Goal: Find specific page/section: Find specific page/section

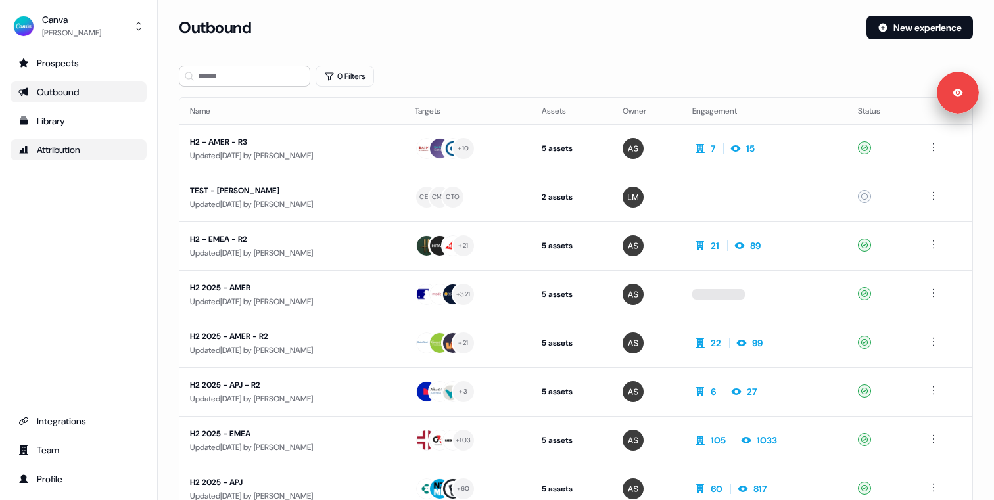
click at [80, 150] on div "Attribution" at bounding box center [78, 149] width 120 height 13
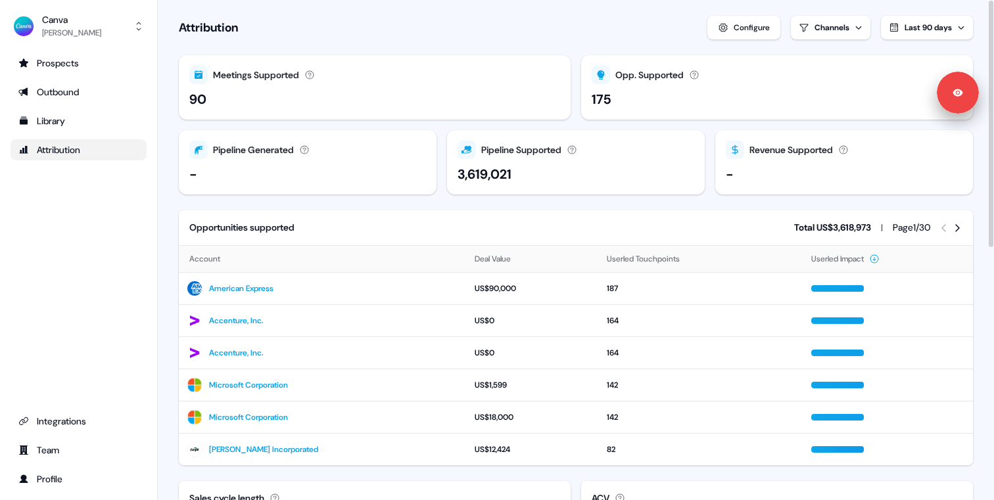
click at [901, 22] on button "Last 90 days" at bounding box center [927, 28] width 92 height 24
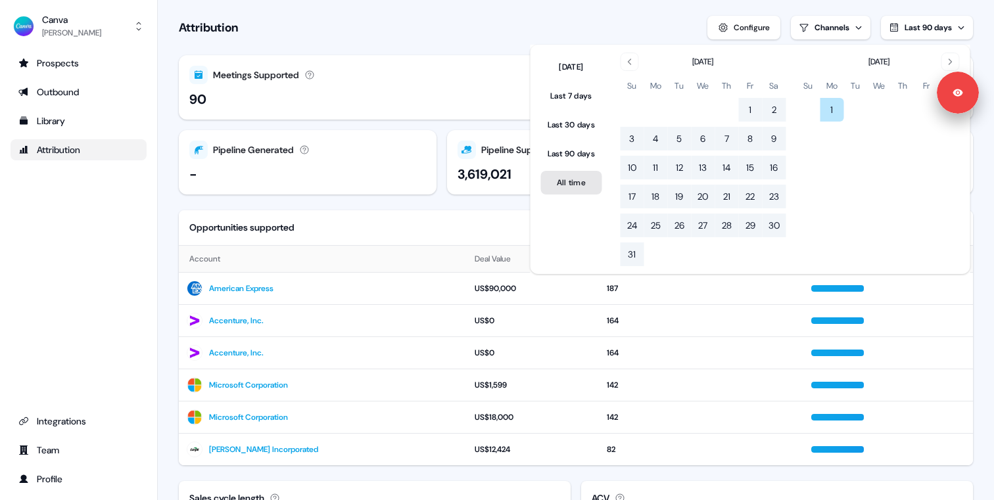
click at [575, 176] on button "All time" at bounding box center [571, 183] width 61 height 24
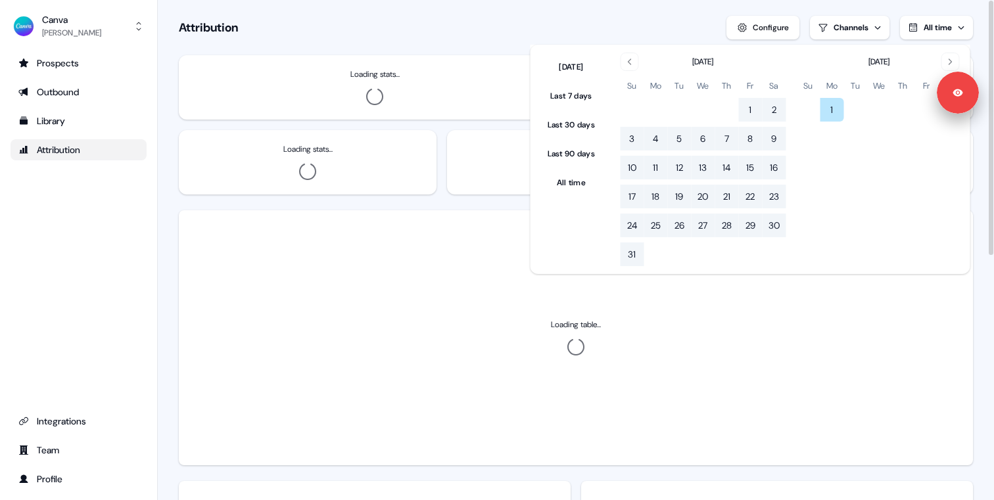
click at [440, 28] on div "Attribution Configure Channels All time" at bounding box center [576, 28] width 794 height 24
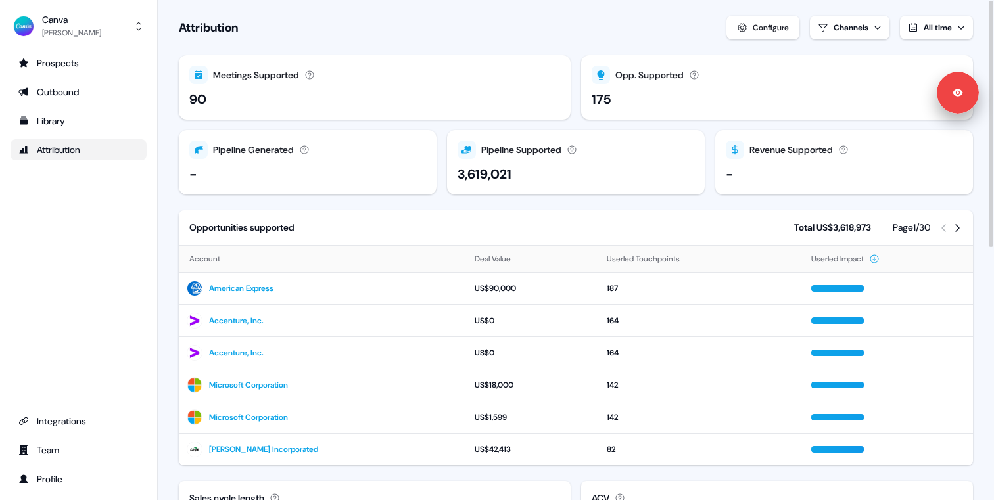
click at [952, 221] on div "Page 1 / 30" at bounding box center [927, 228] width 70 height 14
click at [954, 226] on icon at bounding box center [957, 228] width 11 height 11
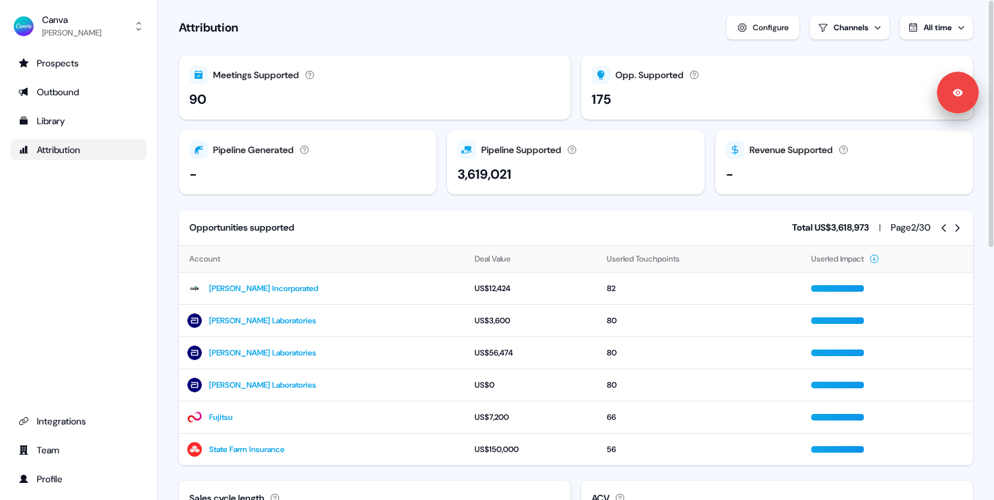
click at [929, 229] on div "Page 2 / 30" at bounding box center [910, 228] width 40 height 14
click at [937, 225] on div "Page 2 / 30" at bounding box center [926, 228] width 72 height 14
click at [941, 225] on icon at bounding box center [943, 228] width 11 height 11
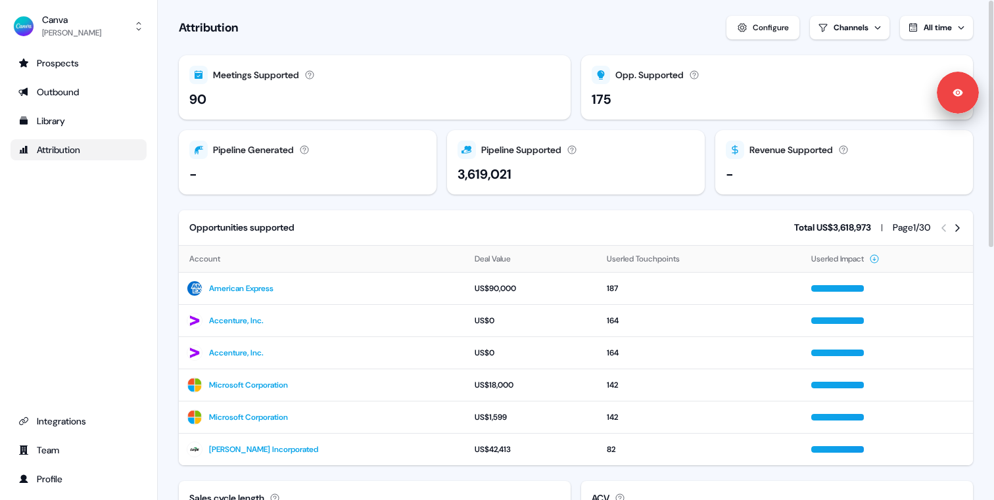
click at [542, 204] on section "Loading... Attribution Configure Channels All time Meetings Supported Meetings …" at bounding box center [576, 505] width 836 height 1011
click at [956, 229] on icon at bounding box center [957, 228] width 5 height 8
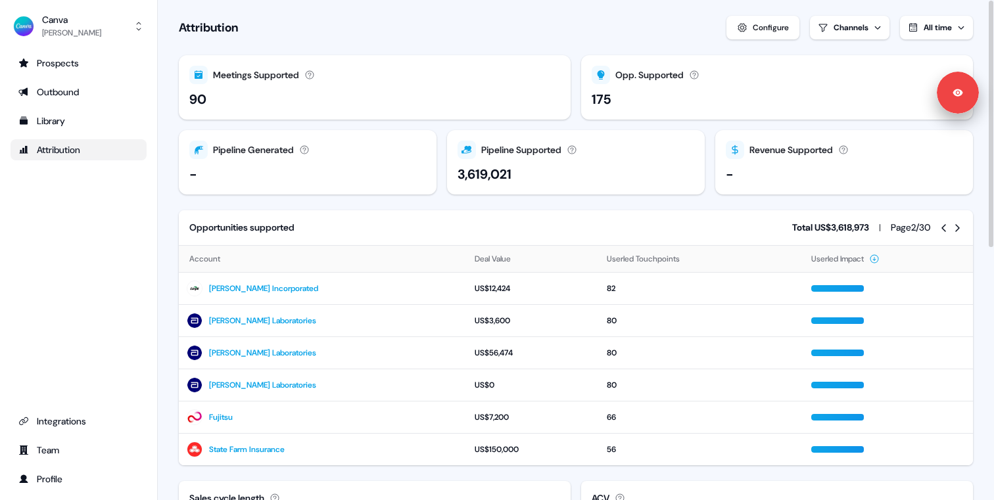
click at [956, 229] on icon at bounding box center [957, 228] width 5 height 8
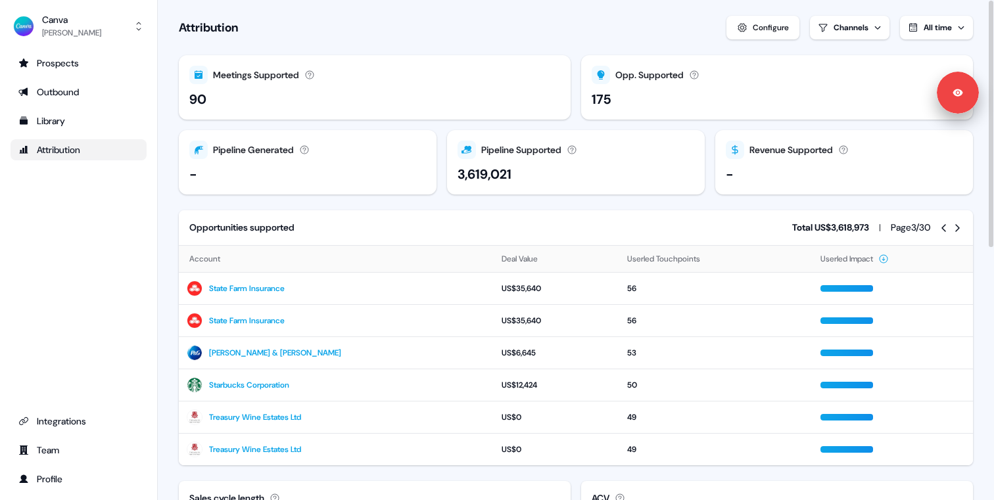
click at [956, 229] on icon at bounding box center [957, 228] width 5 height 8
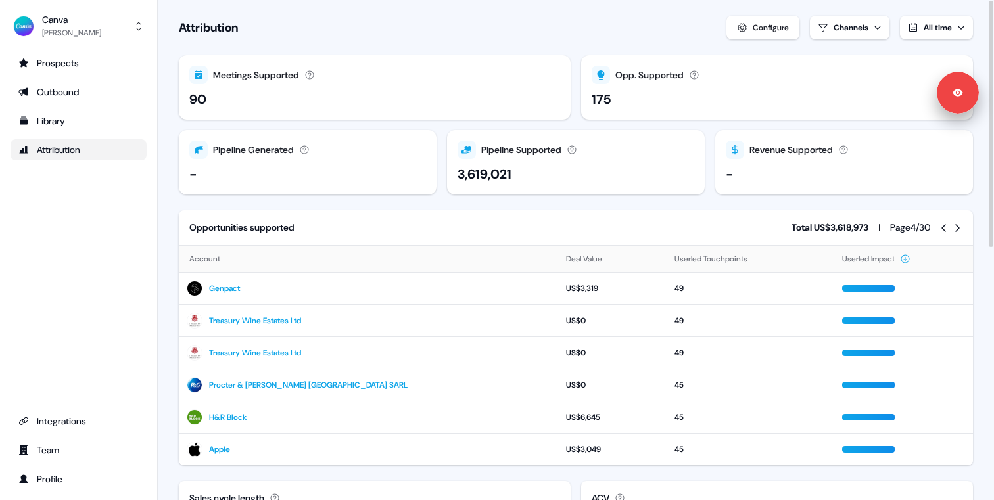
click at [956, 229] on icon at bounding box center [957, 228] width 5 height 8
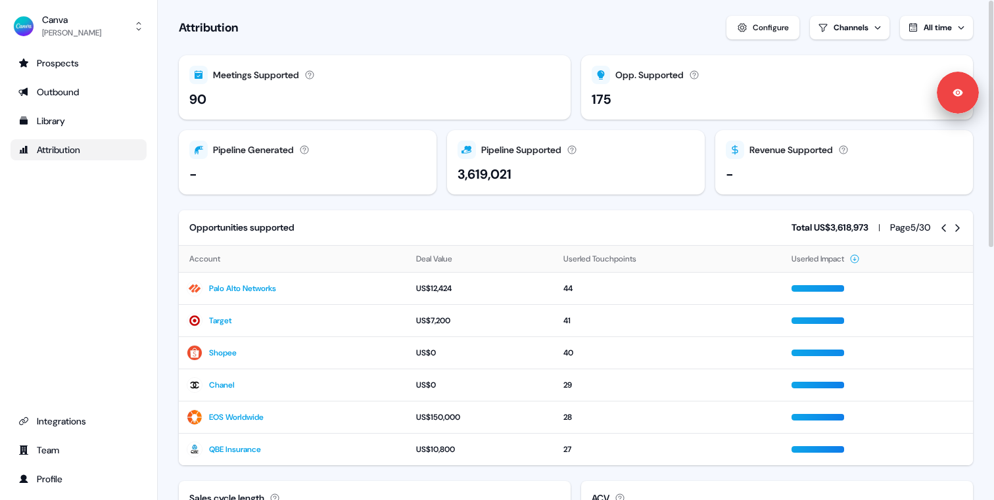
click at [943, 226] on icon at bounding box center [943, 228] width 5 height 8
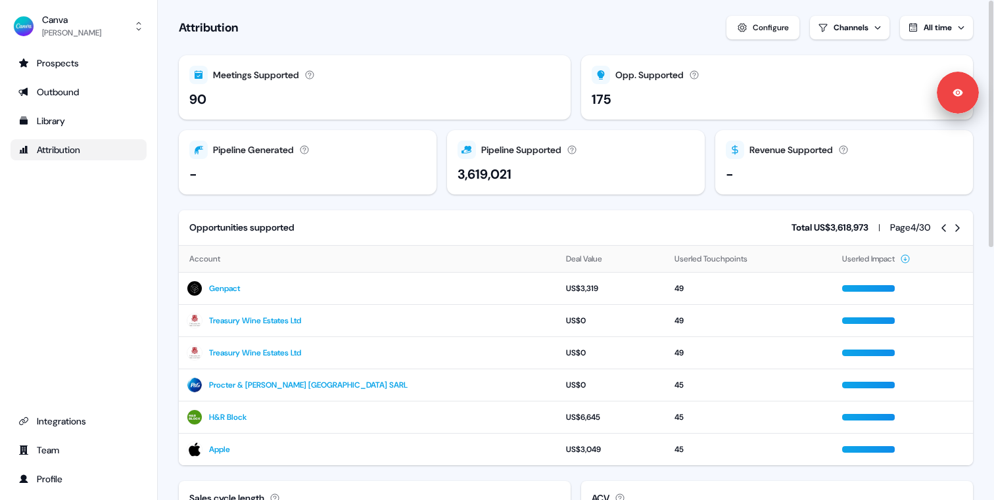
click at [943, 226] on icon at bounding box center [943, 228] width 5 height 8
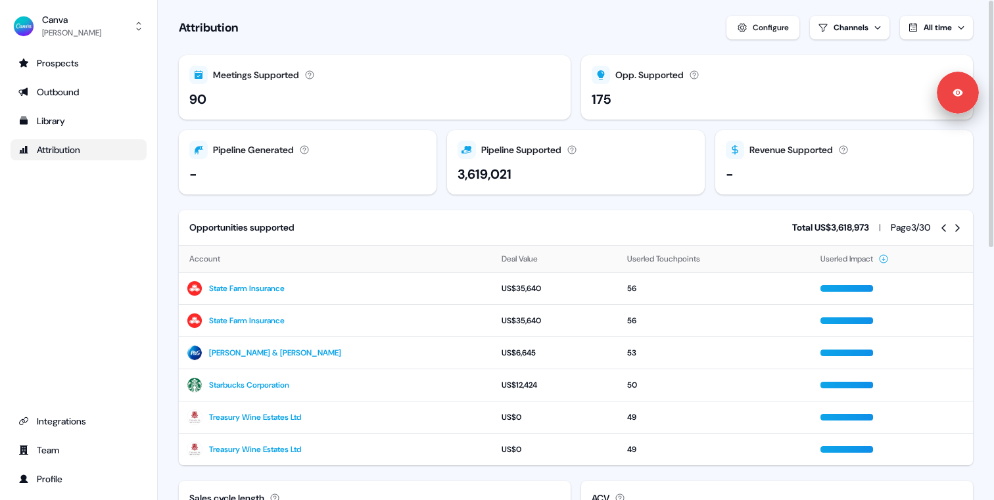
click at [943, 226] on icon at bounding box center [943, 228] width 5 height 8
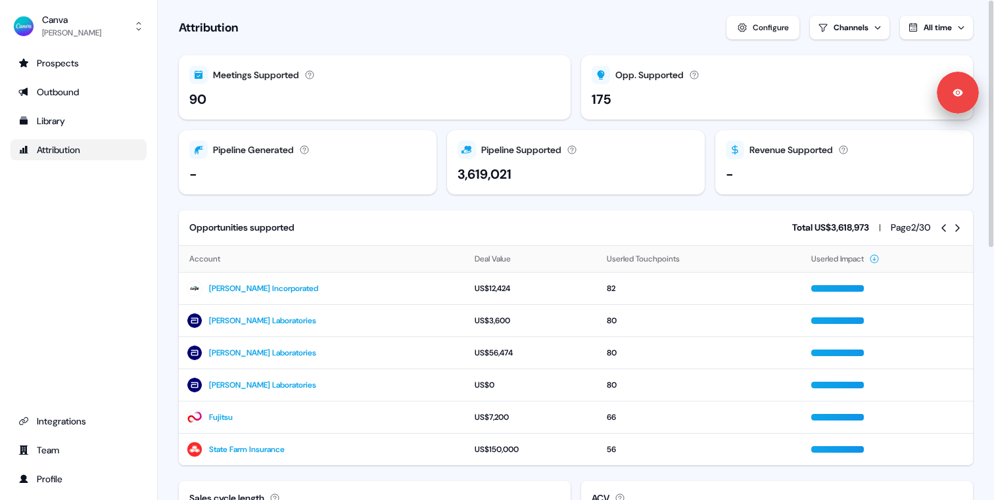
click at [943, 226] on icon at bounding box center [943, 228] width 5 height 8
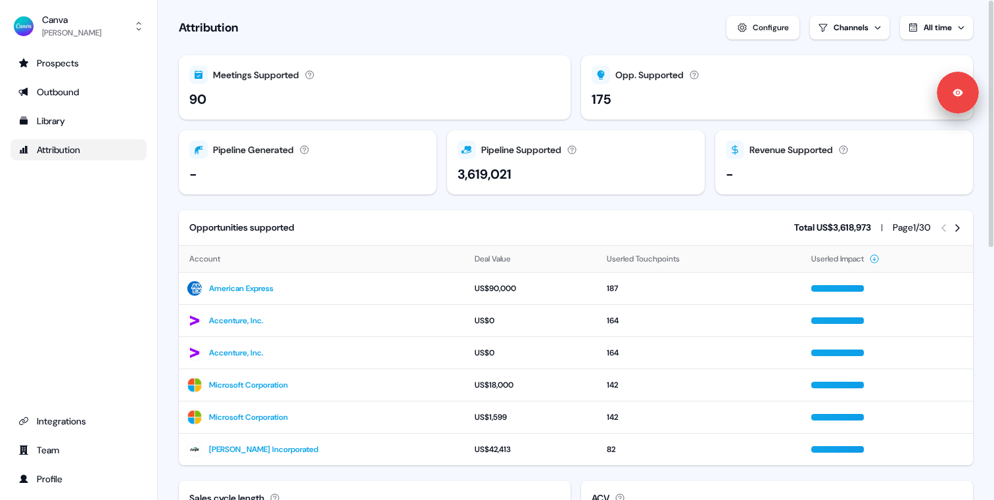
click at [611, 204] on section "Loading... Attribution Configure Channels All time Meetings Supported Meetings …" at bounding box center [576, 505] width 836 height 1011
